Goal: Information Seeking & Learning: Learn about a topic

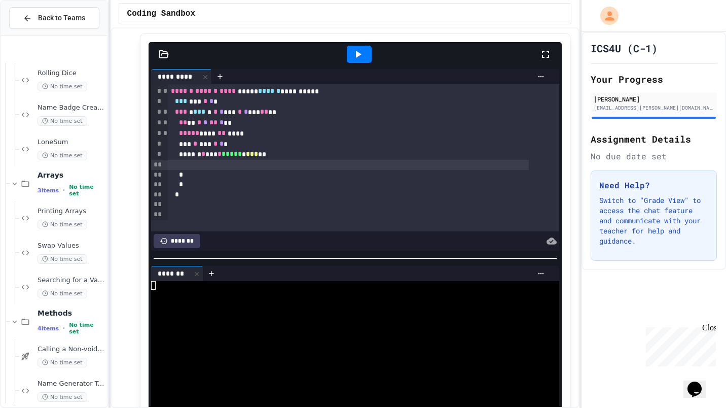
scroll to position [580, 0]
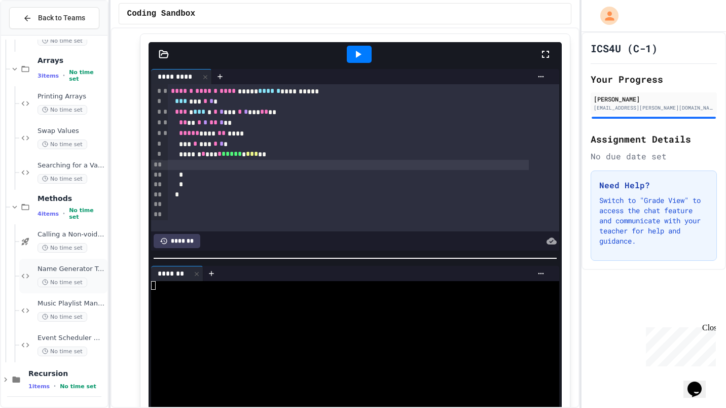
click at [51, 270] on span "Name Generator Tool" at bounding box center [72, 269] width 68 height 9
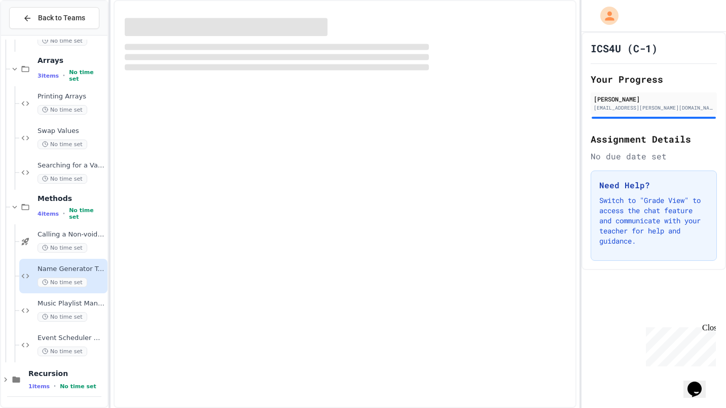
scroll to position [568, 0]
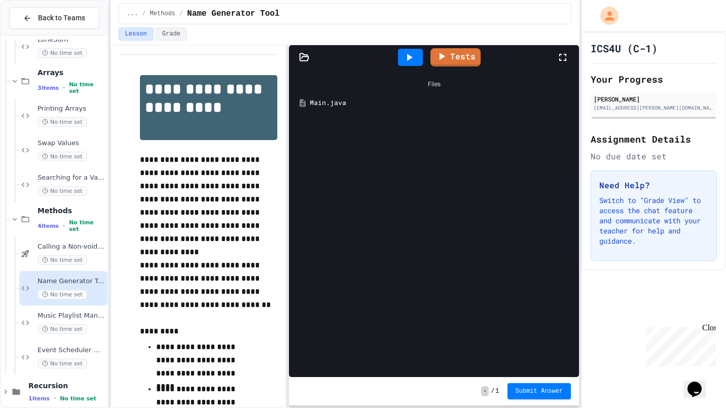
click at [324, 103] on div "Main.java" at bounding box center [441, 103] width 263 height 10
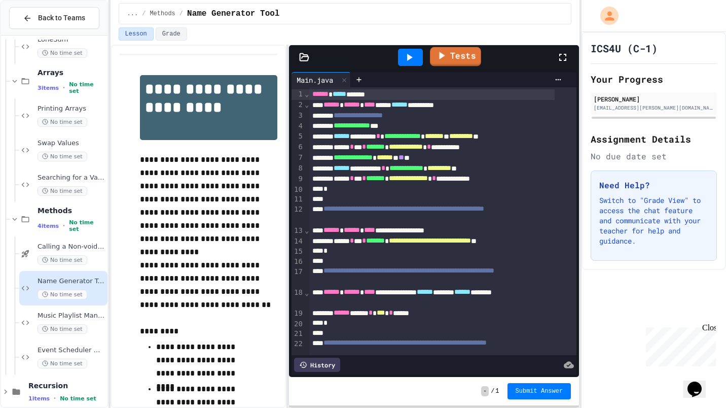
click at [444, 57] on icon at bounding box center [441, 55] width 12 height 13
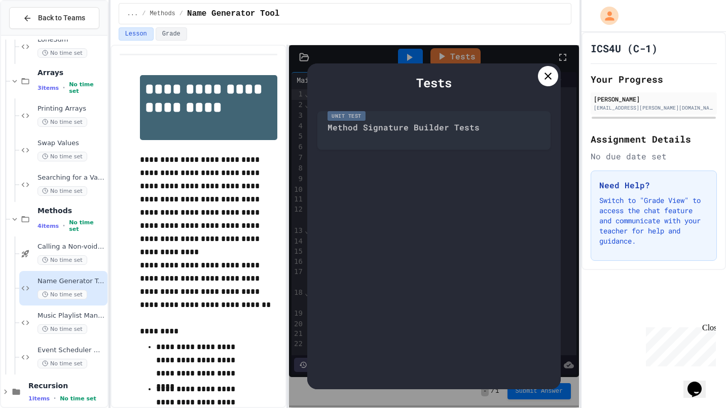
click at [547, 75] on icon at bounding box center [548, 76] width 7 height 7
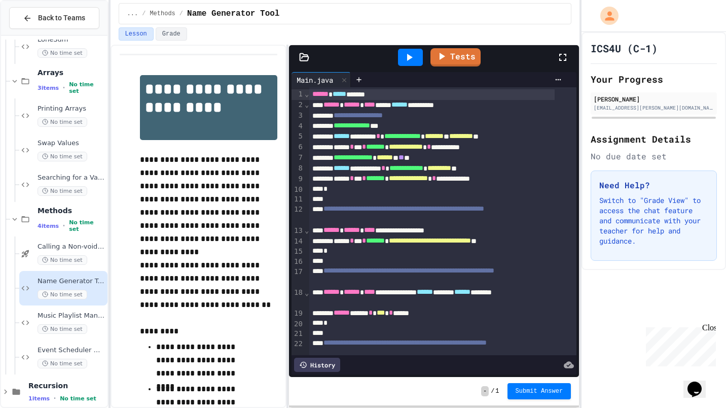
click at [406, 57] on icon at bounding box center [409, 57] width 12 height 12
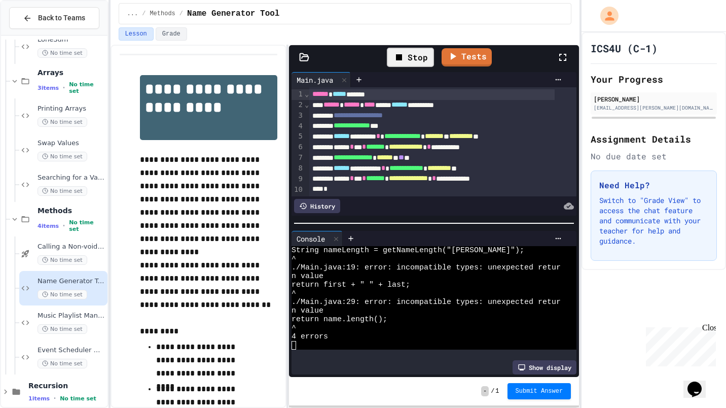
scroll to position [60, 0]
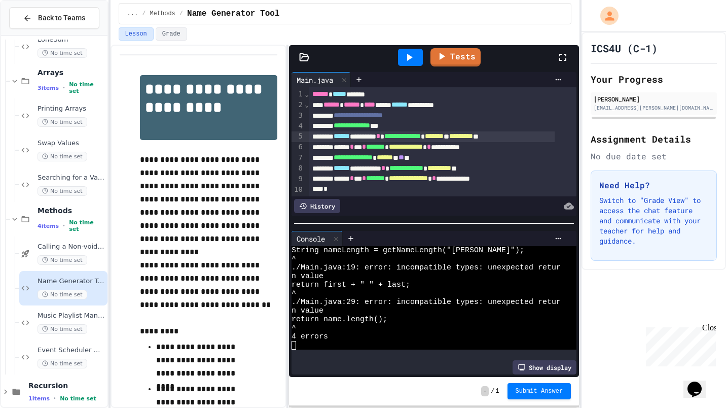
click at [310, 136] on div "**********" at bounding box center [432, 136] width 246 height 11
click at [352, 234] on icon at bounding box center [351, 238] width 8 height 8
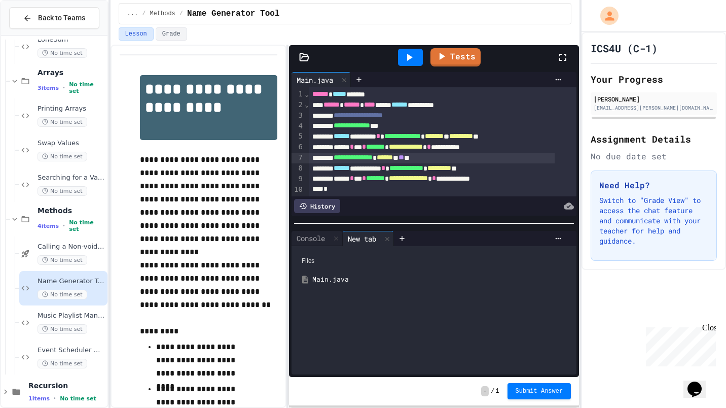
click at [320, 160] on div "**********" at bounding box center [432, 158] width 246 height 11
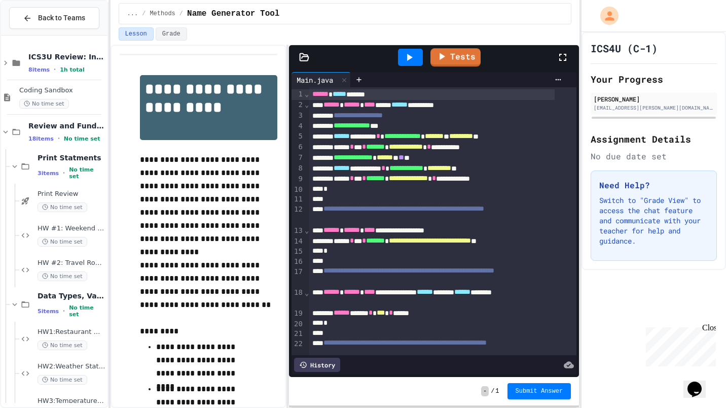
click at [407, 58] on icon at bounding box center [409, 57] width 12 height 12
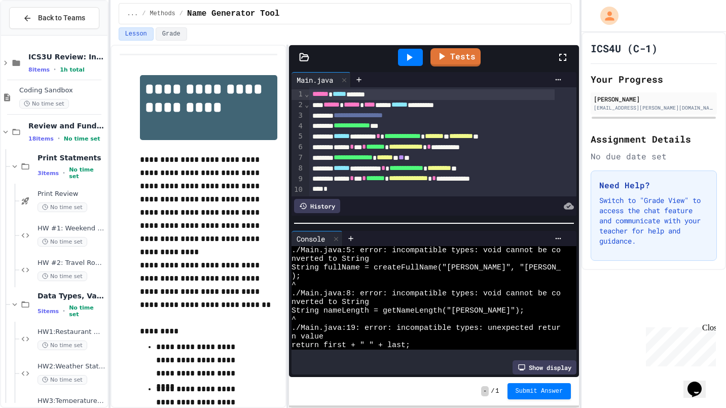
scroll to position [25, 0]
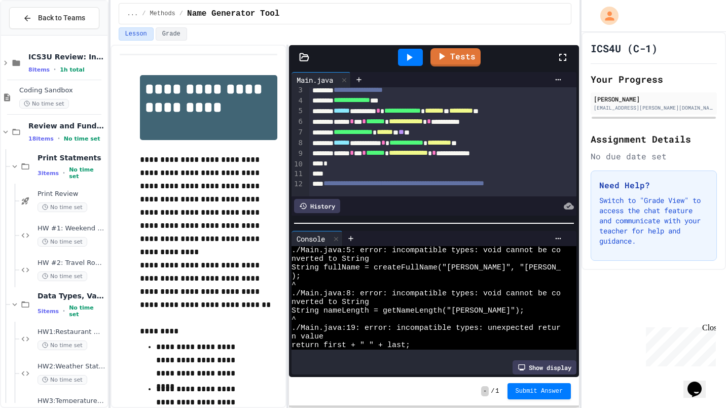
click at [424, 143] on span "**********" at bounding box center [407, 142] width 34 height 7
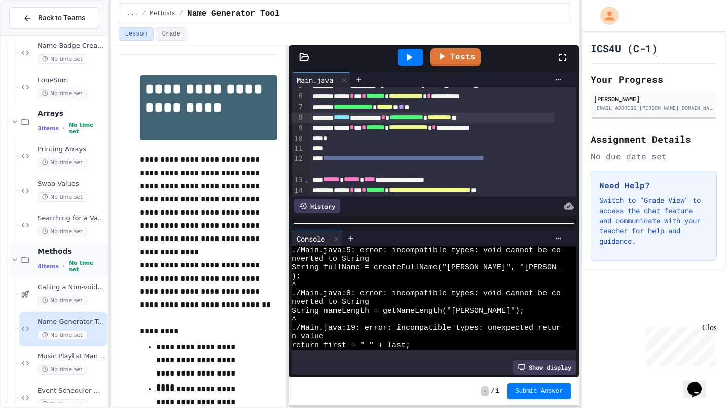
scroll to position [527, 0]
click at [58, 181] on span "Swap Values" at bounding box center [72, 185] width 68 height 9
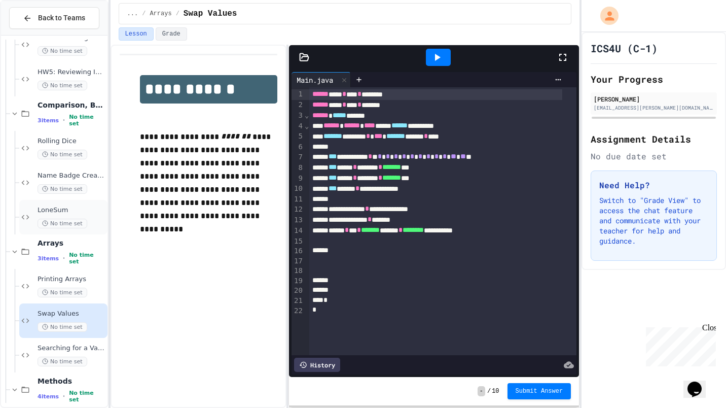
scroll to position [351, 0]
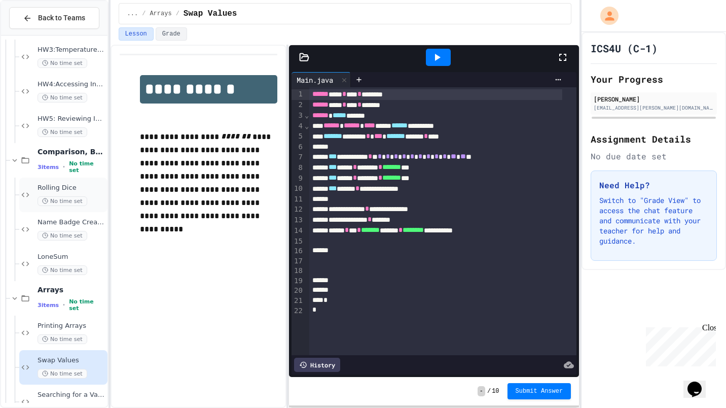
click at [53, 193] on div "Rolling Dice No time set" at bounding box center [72, 195] width 68 height 22
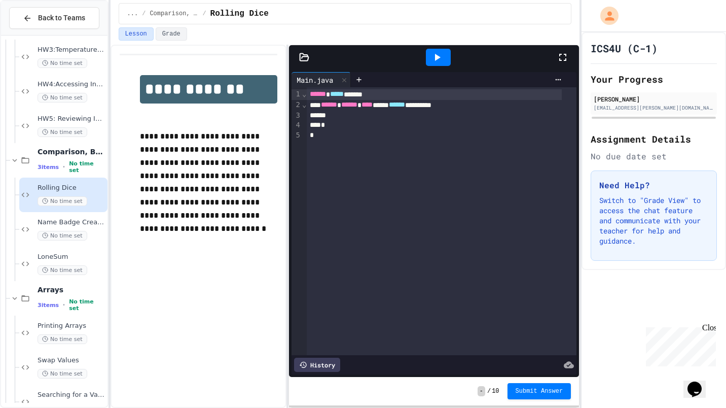
click at [499, 391] on span "10" at bounding box center [495, 391] width 7 height 8
click at [67, 165] on div "3 items • No time set" at bounding box center [72, 166] width 68 height 13
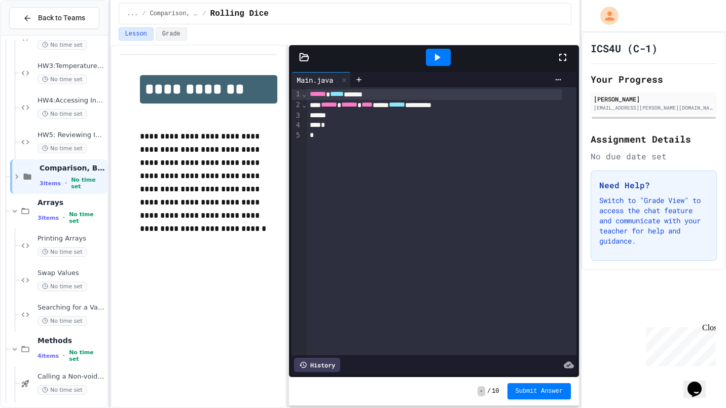
scroll to position [327, 0]
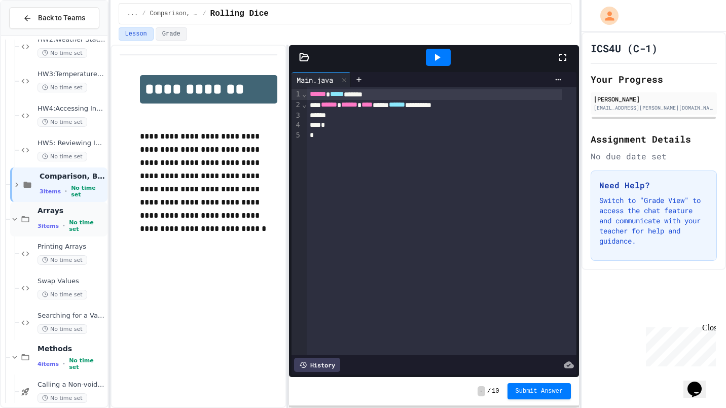
click at [64, 223] on div "3 items • No time set" at bounding box center [72, 225] width 68 height 13
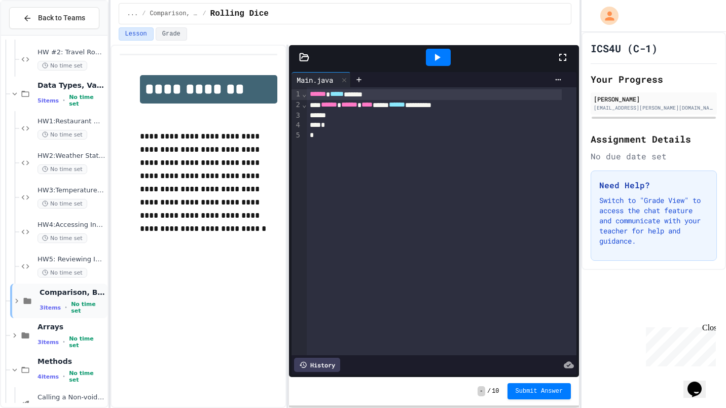
scroll to position [206, 0]
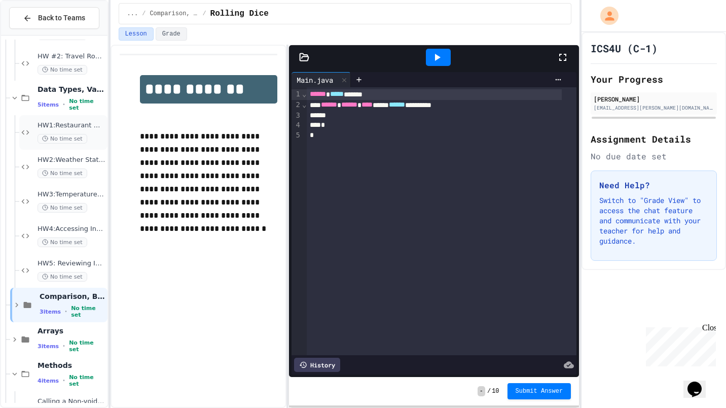
click at [59, 124] on span "HW1:Restaurant Order System" at bounding box center [72, 125] width 68 height 9
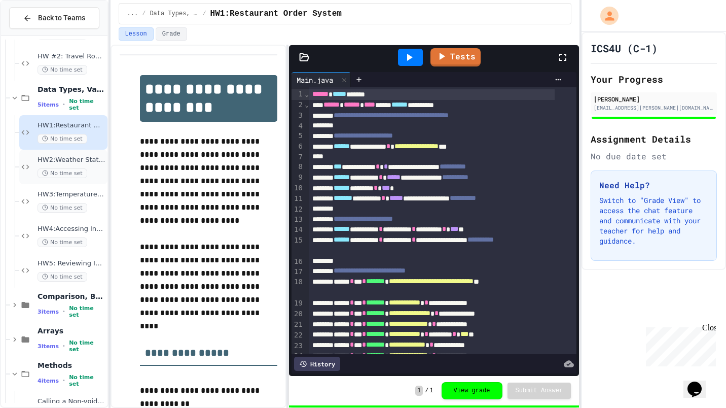
click at [51, 157] on span "HW2:Weather Station Debugger" at bounding box center [72, 160] width 68 height 9
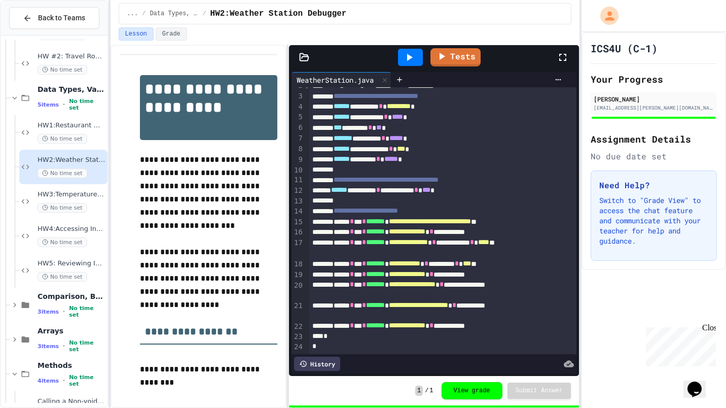
scroll to position [31, 0]
click at [62, 263] on span "HW5: Reviewing Inputs" at bounding box center [72, 263] width 68 height 9
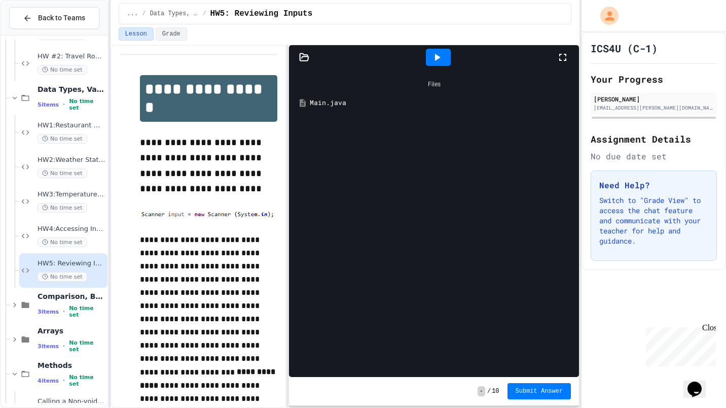
click at [323, 105] on div "Main.java" at bounding box center [441, 103] width 263 height 10
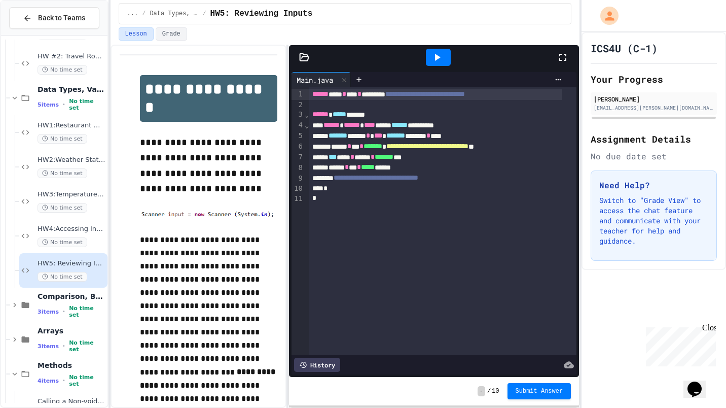
click at [438, 57] on icon at bounding box center [438, 57] width 6 height 7
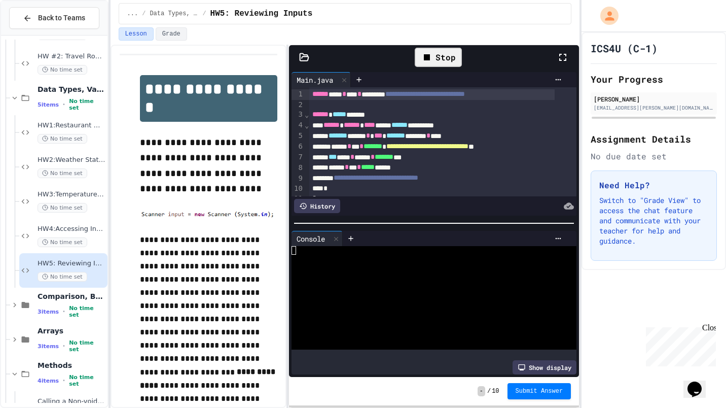
scroll to position [21, 0]
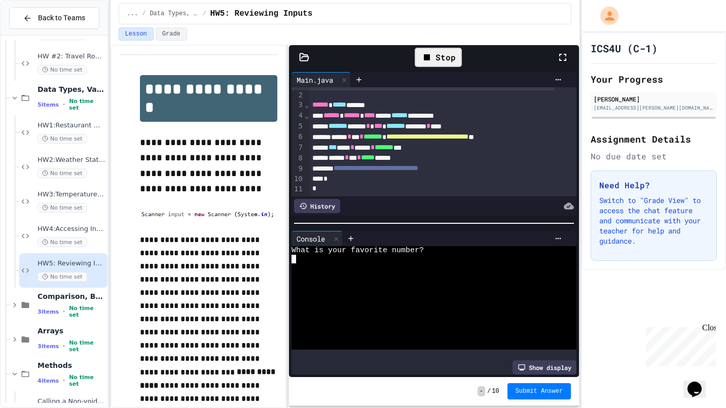
click at [427, 266] on div at bounding box center [426, 267] width 269 height 9
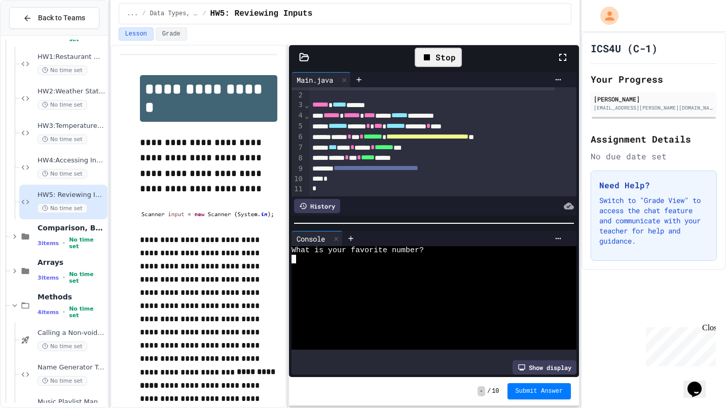
scroll to position [279, 0]
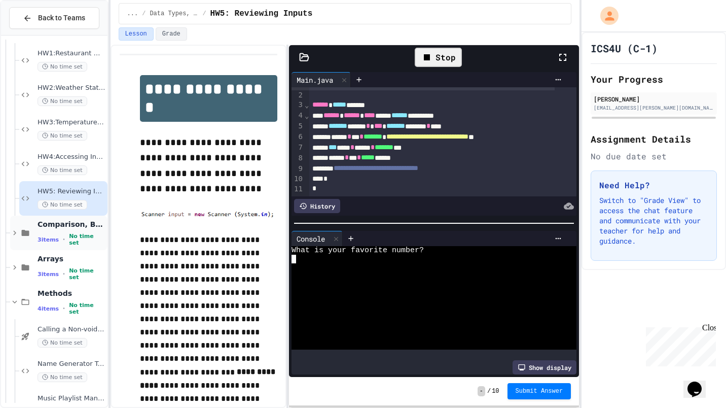
click at [48, 246] on div "Comparison, Boolean Logic, If-Statements 3 items • No time set" at bounding box center [58, 233] width 97 height 34
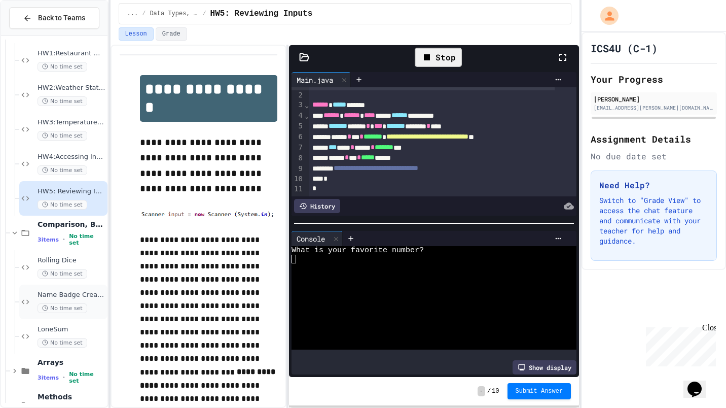
click at [53, 294] on span "Name Badge Creator" at bounding box center [72, 295] width 68 height 9
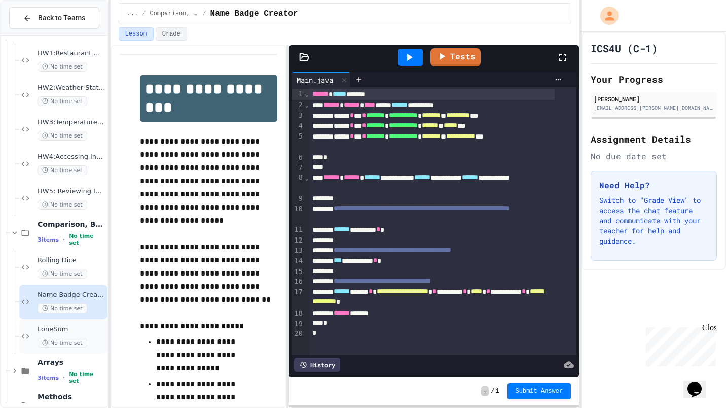
click at [56, 328] on span "LoneSum" at bounding box center [72, 329] width 68 height 9
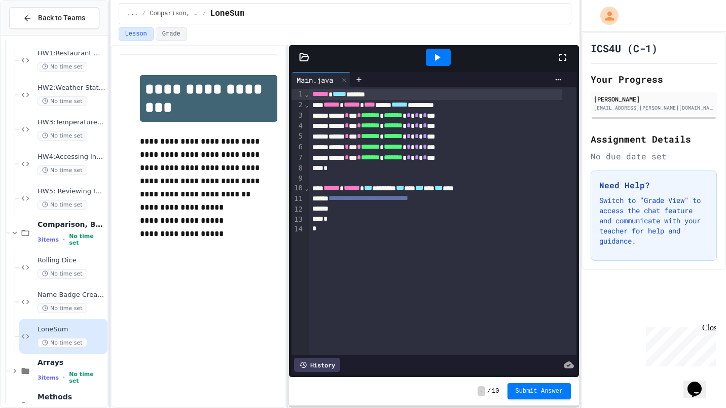
click at [439, 57] on icon at bounding box center [438, 57] width 6 height 7
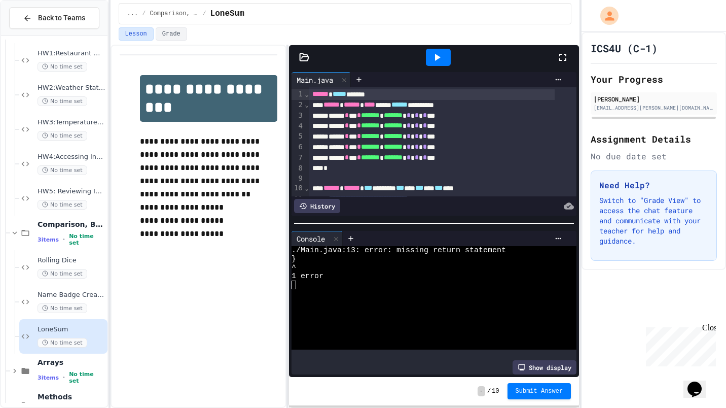
click at [429, 60] on div at bounding box center [438, 57] width 25 height 17
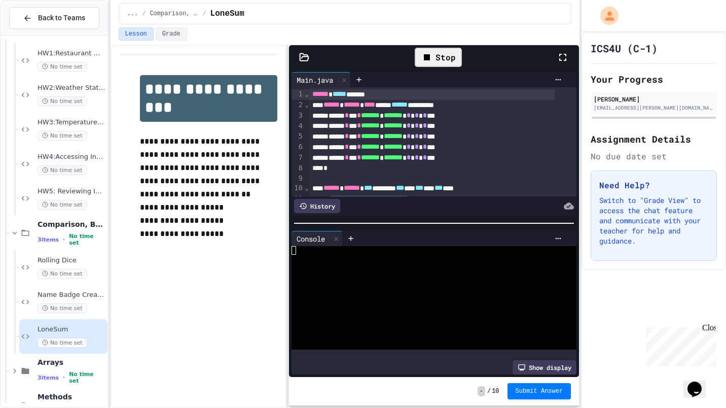
click at [427, 56] on icon at bounding box center [427, 57] width 6 height 6
click at [338, 236] on icon at bounding box center [336, 238] width 4 height 4
